Goal: Information Seeking & Learning: Find specific fact

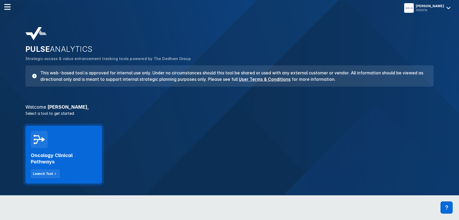
click at [43, 152] on h2 "Oncology Clinical Pathways" at bounding box center [64, 158] width 66 height 13
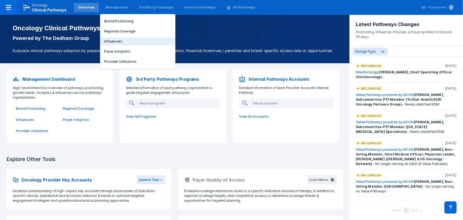
click at [115, 41] on p "Influencers" at bounding box center [113, 41] width 18 height 5
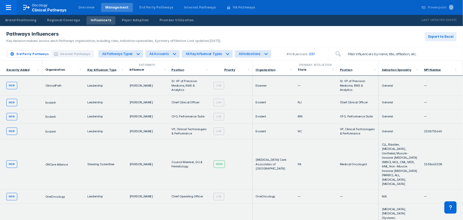
click at [362, 53] on input "search" at bounding box center [400, 54] width 112 height 11
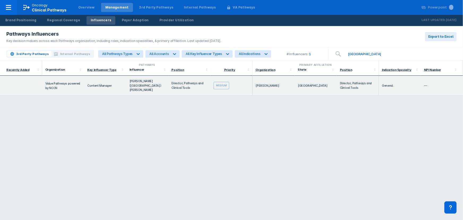
click at [316, 116] on div "Pathways Primary Affiliation Recently Added Organization Key Influencer Type In…" at bounding box center [231, 139] width 463 height 159
click at [363, 52] on input "[GEOGRAPHIC_DATA]" at bounding box center [400, 54] width 112 height 11
type input "g"
click at [374, 147] on div "Pathways Primary Affiliation Recently Added Organization Key Influencer Type In…" at bounding box center [231, 139] width 463 height 159
click at [222, 82] on div "Medium" at bounding box center [221, 85] width 16 height 7
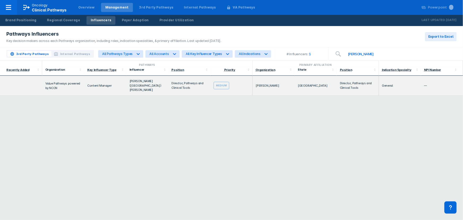
click at [225, 120] on div "Pathways Primary Affiliation Recently Added Organization Key Influencer Type In…" at bounding box center [231, 139] width 463 height 159
click at [369, 54] on input "[PERSON_NAME]" at bounding box center [400, 54] width 112 height 11
click at [361, 148] on div "Pathways Primary Affiliation Recently Added Organization Key Influencer Type In…" at bounding box center [231, 139] width 463 height 159
click at [390, 54] on input "[PERSON_NAME]" at bounding box center [400, 54] width 112 height 11
click at [377, 121] on div "Pathways Primary Affiliation Recently Added Organization Key Influencer Type In…" at bounding box center [231, 139] width 463 height 159
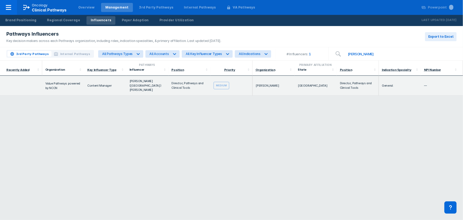
click at [103, 122] on div "Pathways Primary Affiliation Recently Added Organization Key Influencer Type In…" at bounding box center [231, 139] width 463 height 159
click at [361, 51] on input "[PERSON_NAME]" at bounding box center [400, 54] width 112 height 11
drag, startPoint x: 361, startPoint y: 51, endPoint x: 337, endPoint y: 51, distance: 24.7
click at [337, 51] on div "[PERSON_NAME]" at bounding box center [396, 53] width 134 height 13
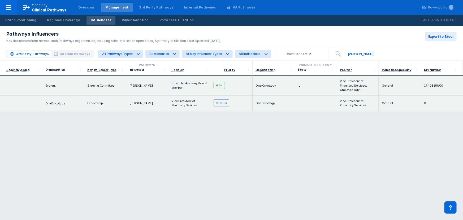
click at [94, 136] on div "Pathways Primary Affiliation Recently Added Organization Key Influencer Type In…" at bounding box center [231, 139] width 463 height 159
drag, startPoint x: 224, startPoint y: 156, endPoint x: 212, endPoint y: 149, distance: 14.5
click at [224, 156] on div "Pathways Primary Affiliation Recently Added Organization Key Influencer Type In…" at bounding box center [231, 139] width 463 height 159
click at [274, 41] on div "Pathways Influencers Key decision makers across each Pathways organization, inc…" at bounding box center [231, 36] width 463 height 21
drag, startPoint x: 363, startPoint y: 53, endPoint x: 335, endPoint y: 53, distance: 28.4
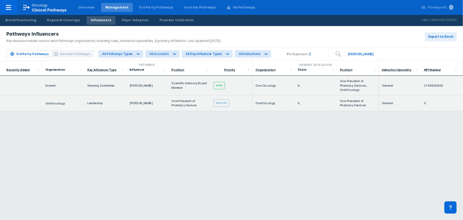
click at [335, 53] on div "[PERSON_NAME]" at bounding box center [396, 53] width 134 height 13
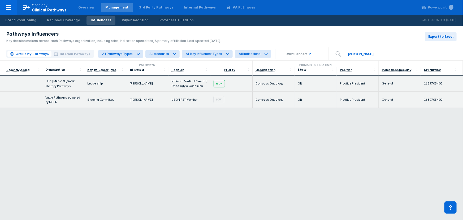
click at [169, 147] on div "Pathways Primary Affiliation Recently Added Organization Key Influencer Type In…" at bounding box center [231, 139] width 463 height 159
click at [228, 145] on div "Pathways Primary Affiliation Recently Added Organization Key Influencer Type In…" at bounding box center [231, 139] width 463 height 159
drag, startPoint x: 159, startPoint y: 172, endPoint x: 159, endPoint y: 169, distance: 3.2
click at [159, 172] on div "Pathways Primary Affiliation Recently Added Organization Key Influencer Type In…" at bounding box center [231, 139] width 463 height 159
click at [360, 56] on input "[PERSON_NAME]" at bounding box center [400, 54] width 112 height 11
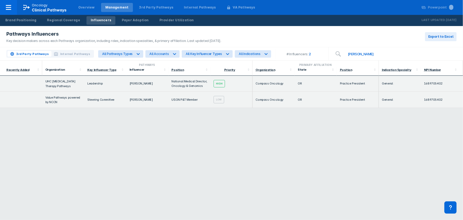
drag, startPoint x: 374, startPoint y: 49, endPoint x: 322, endPoint y: 51, distance: 51.5
click at [322, 51] on div "# Influencers: 2 [PERSON_NAME]" at bounding box center [369, 53] width 187 height 13
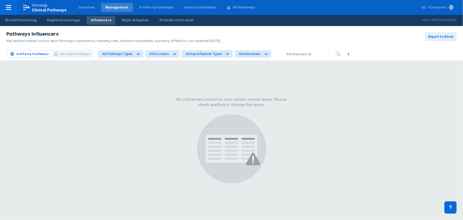
type input "l"
click at [361, 51] on input "[PERSON_NAME]" at bounding box center [400, 54] width 112 height 11
drag, startPoint x: 359, startPoint y: 53, endPoint x: 318, endPoint y: 51, distance: 40.9
click at [318, 51] on div "# Influencers: 0 [PERSON_NAME]" at bounding box center [369, 53] width 187 height 13
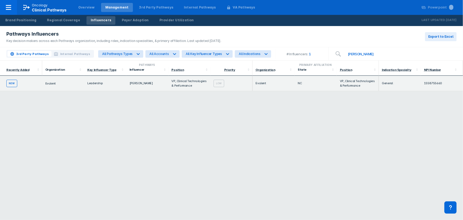
click at [261, 139] on div "Pathways Primary Affiliation Recently Added Organization Key Influencer Type In…" at bounding box center [231, 139] width 463 height 159
click at [256, 151] on div "Pathways Primary Affiliation Recently Added Organization Key Influencer Type In…" at bounding box center [231, 139] width 463 height 159
click at [170, 172] on div "Pathways Primary Affiliation Recently Added Organization Key Influencer Type In…" at bounding box center [231, 139] width 463 height 159
click at [168, 142] on div "Pathways Primary Affiliation Recently Added Organization Key Influencer Type In…" at bounding box center [231, 139] width 463 height 159
drag, startPoint x: 220, startPoint y: 159, endPoint x: 230, endPoint y: 143, distance: 19.1
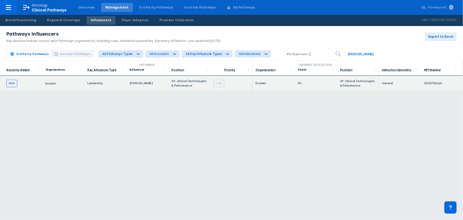
click at [221, 159] on div "Pathways Primary Affiliation Recently Added Organization Key Influencer Type In…" at bounding box center [231, 139] width 463 height 159
drag, startPoint x: 366, startPoint y: 57, endPoint x: 336, endPoint y: 55, distance: 30.0
click at [336, 55] on div "[PERSON_NAME]" at bounding box center [396, 53] width 134 height 13
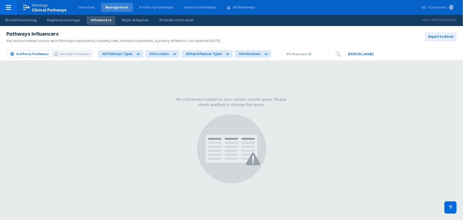
click at [372, 55] on input "[PERSON_NAME]" at bounding box center [400, 54] width 112 height 11
drag, startPoint x: 368, startPoint y: 53, endPoint x: 326, endPoint y: 53, distance: 41.6
click at [329, 53] on div "[PERSON_NAME]" at bounding box center [396, 53] width 134 height 13
type input "[PERSON_NAME]"
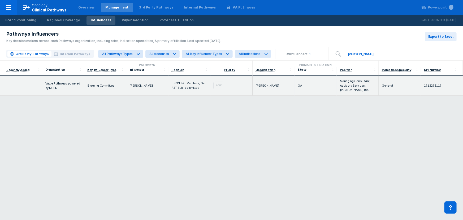
click at [249, 145] on div "Pathways Primary Affiliation Recently Added Organization Key Influencer Type In…" at bounding box center [231, 139] width 463 height 159
click at [243, 145] on div "Pathways Primary Affiliation Recently Added Organization Key Influencer Type In…" at bounding box center [231, 139] width 463 height 159
